Goal: Information Seeking & Learning: Learn about a topic

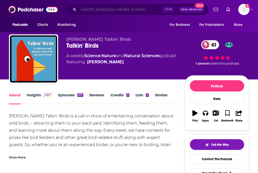
click at [87, 10] on input "Search podcasts, credits, & more..." at bounding box center [121, 9] width 84 height 8
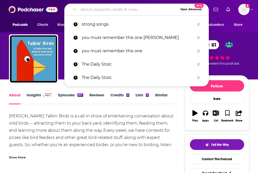
type input "o"
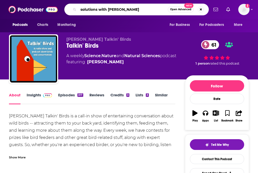
type input "solutions with [PERSON_NAME]"
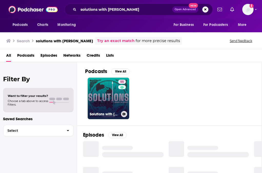
click at [111, 99] on link "55 Solutions with [PERSON_NAME]" at bounding box center [109, 99] width 42 height 42
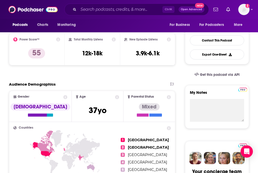
scroll to position [26, 0]
